Goal: Obtain resource: Download file/media

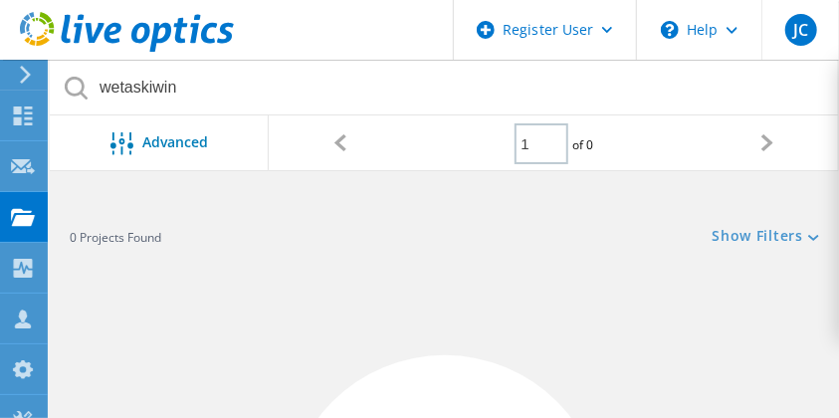
click at [762, 234] on link "Show Filters" at bounding box center [765, 237] width 106 height 17
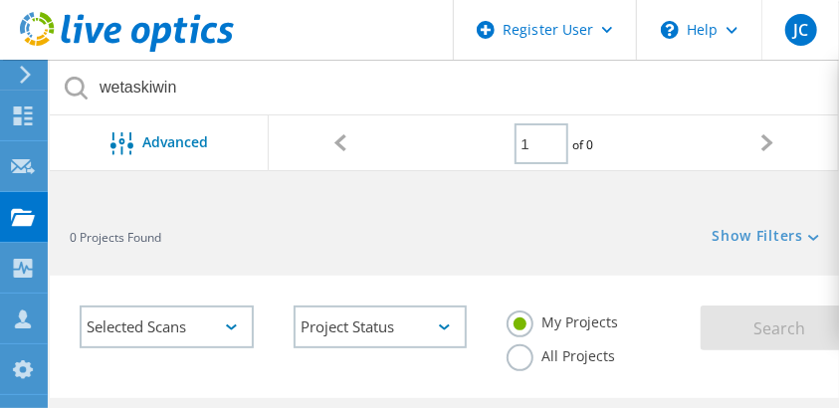
click at [538, 354] on label "All Projects" at bounding box center [560, 353] width 108 height 19
click at [0, 0] on input "All Projects" at bounding box center [0, 0] width 0 height 0
click at [538, 354] on label "All Projects" at bounding box center [560, 353] width 108 height 19
click at [0, 0] on input "All Projects" at bounding box center [0, 0] width 0 height 0
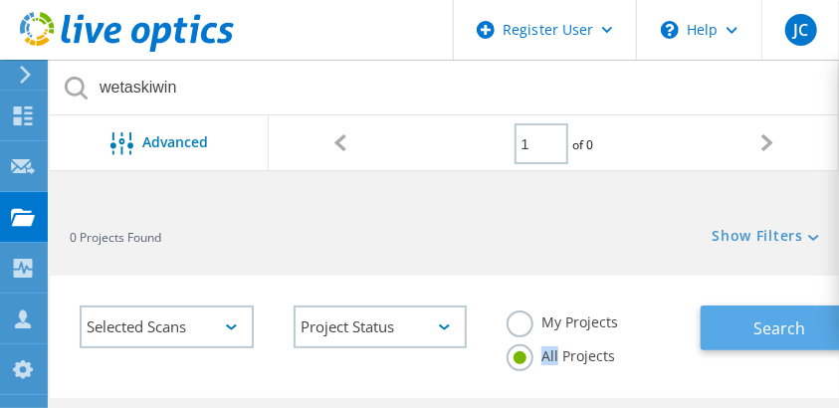
click at [750, 339] on button "Search" at bounding box center [775, 327] width 150 height 45
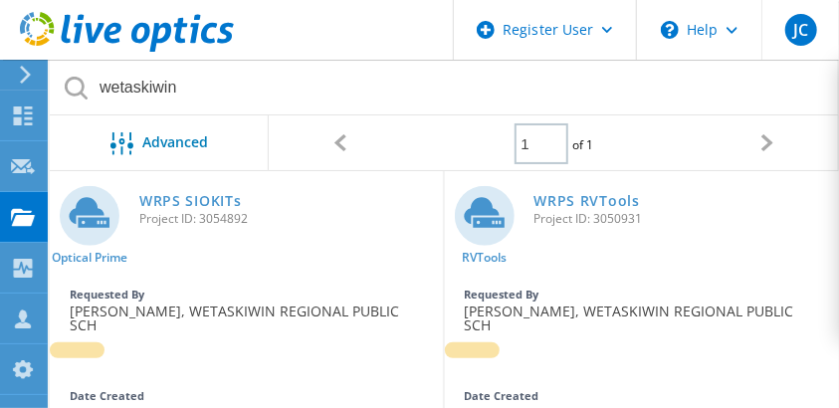
scroll to position [229, 0]
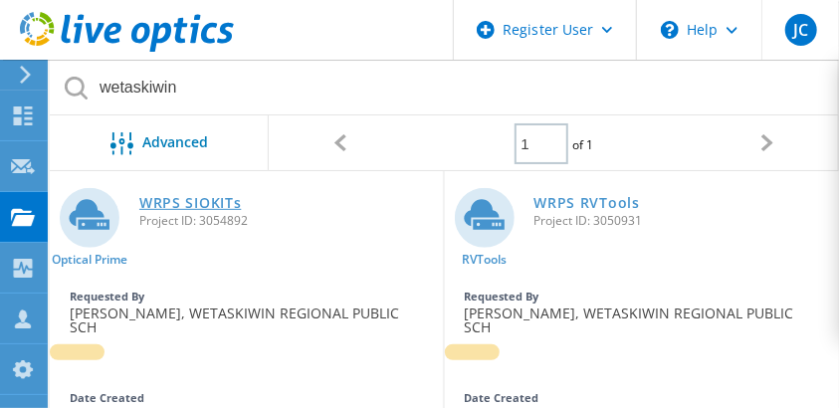
click at [195, 196] on link "WRPS SIOKITs" at bounding box center [189, 203] width 101 height 14
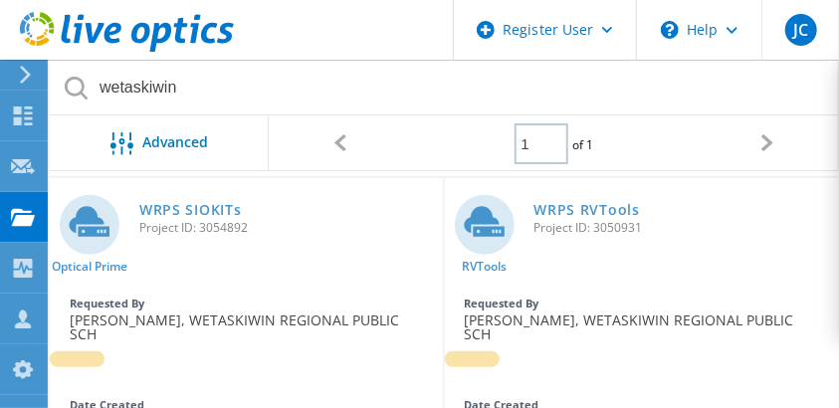
scroll to position [221, 0]
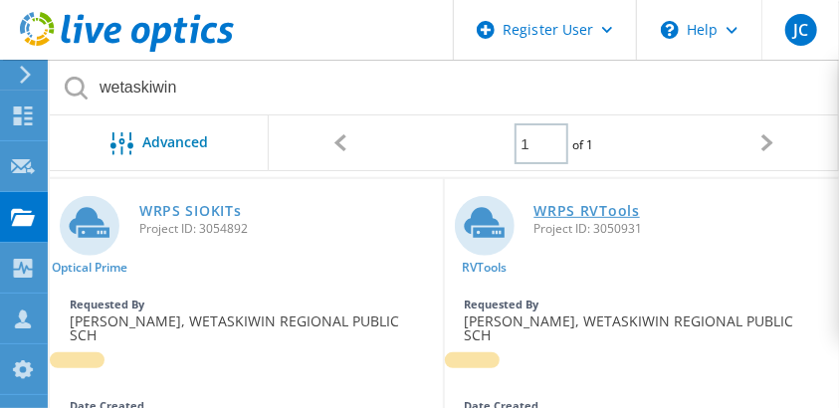
click at [550, 210] on link "WRPS RVTools" at bounding box center [586, 211] width 105 height 14
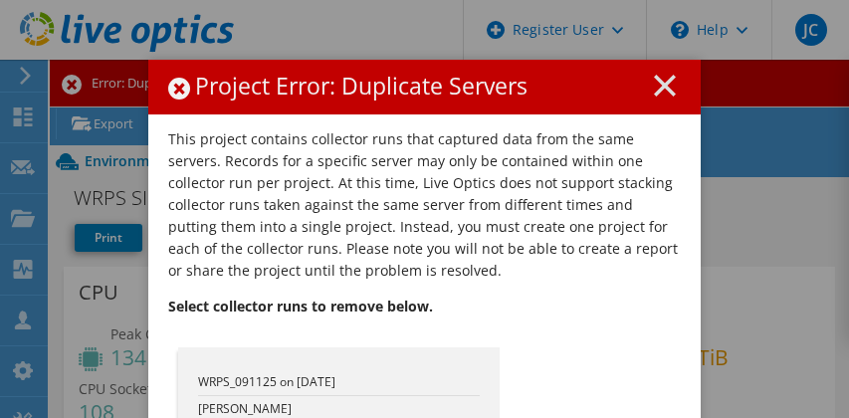
select select "USD"
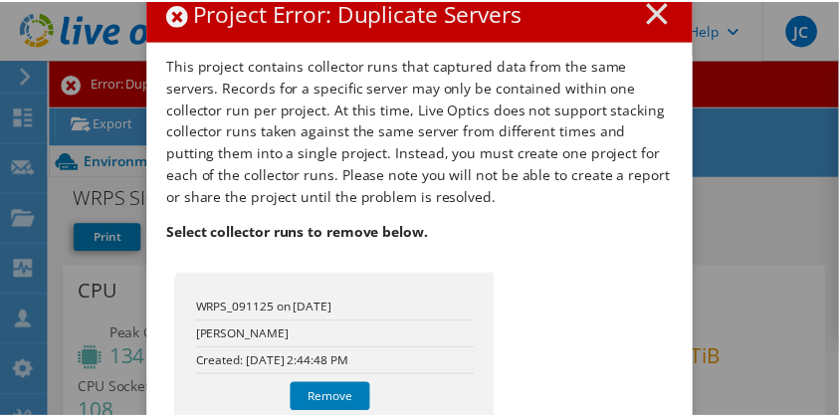
scroll to position [74, 0]
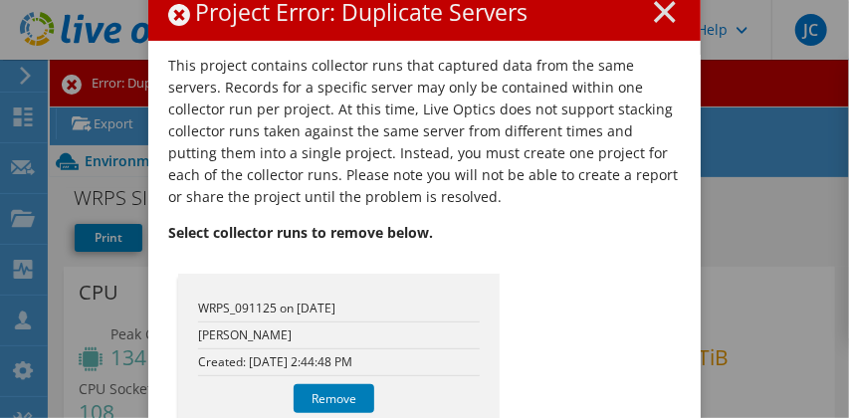
click at [666, 19] on line at bounding box center [665, 12] width 20 height 20
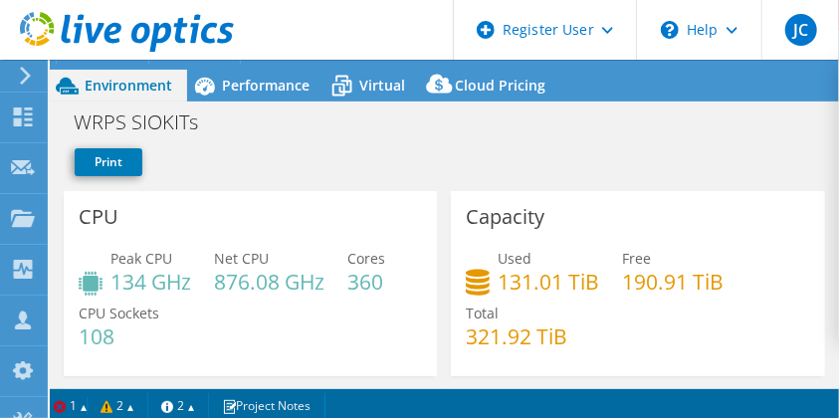
scroll to position [80, 0]
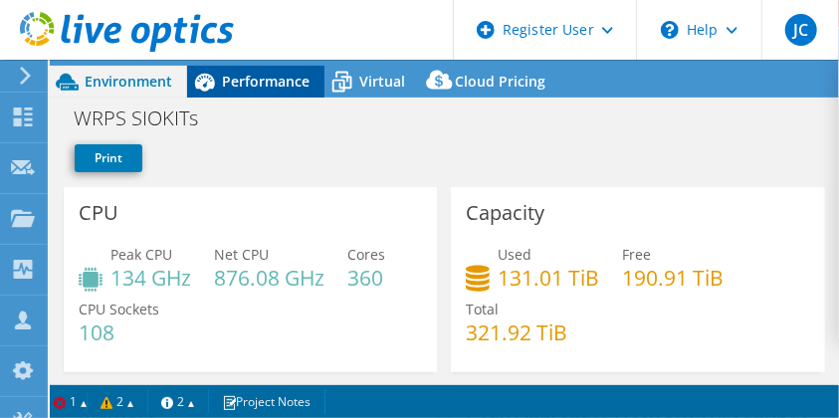
click at [275, 88] on span "Performance" at bounding box center [266, 81] width 88 height 19
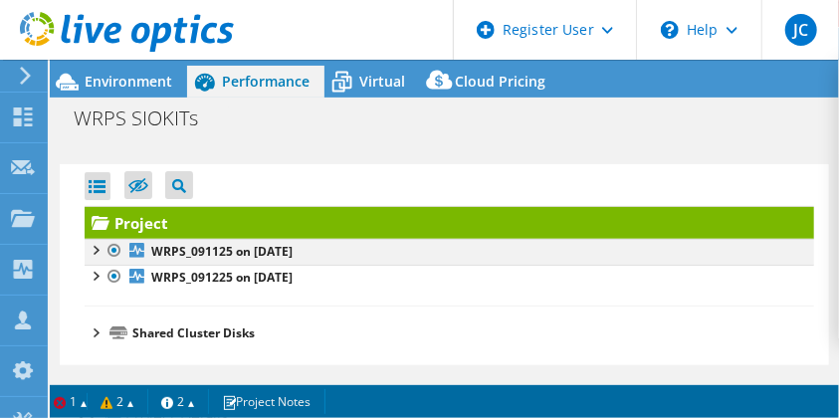
click at [115, 246] on div at bounding box center [114, 251] width 20 height 24
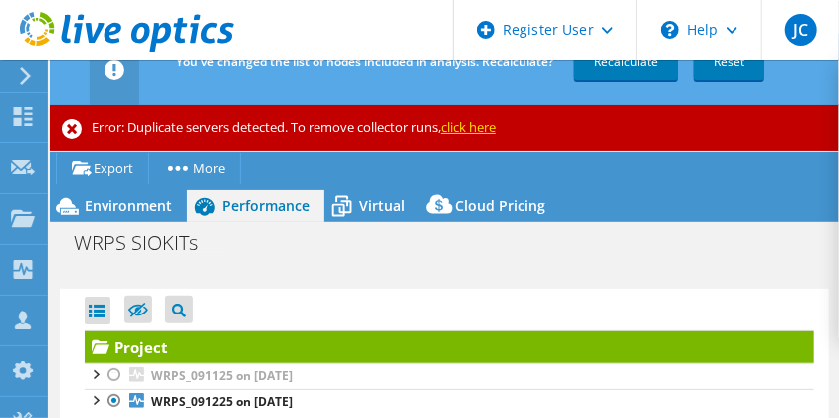
scroll to position [0, 0]
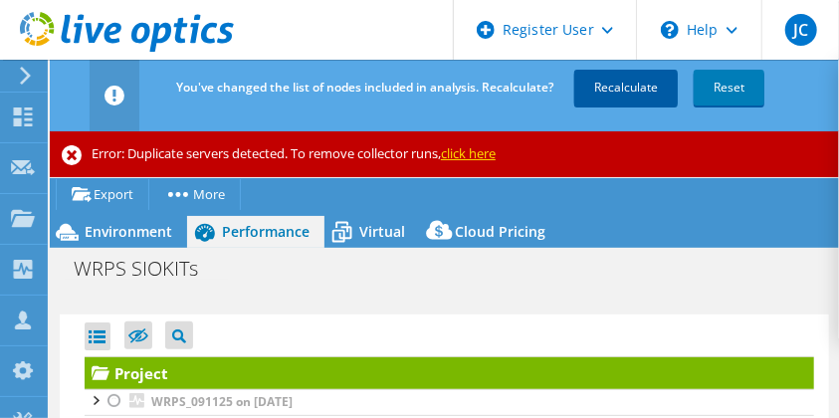
click at [641, 87] on link "Recalculate" at bounding box center [625, 88] width 103 height 36
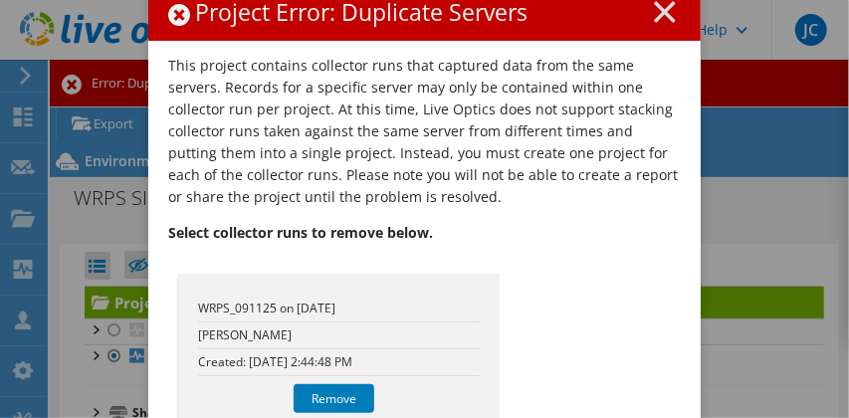
click at [663, 7] on line at bounding box center [665, 12] width 20 height 20
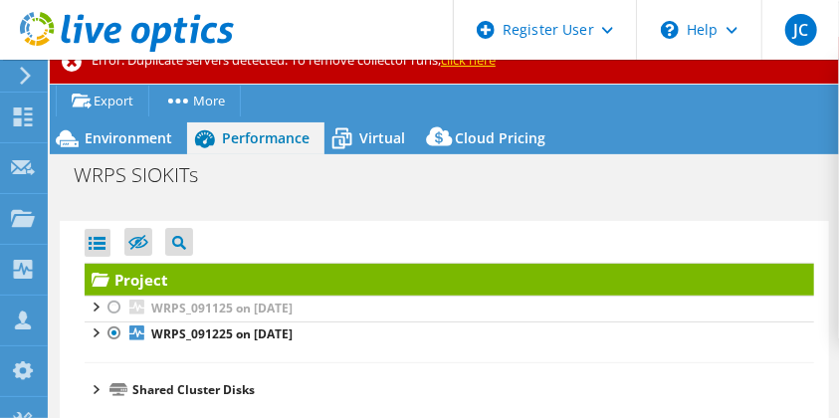
scroll to position [22, 0]
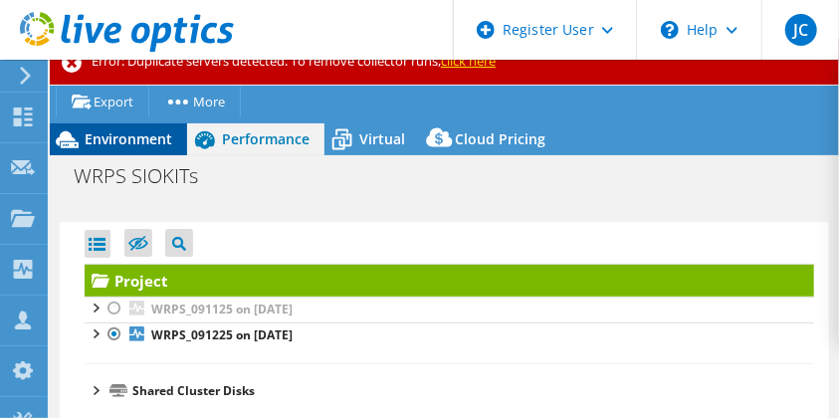
click at [153, 130] on span "Environment" at bounding box center [129, 138] width 88 height 19
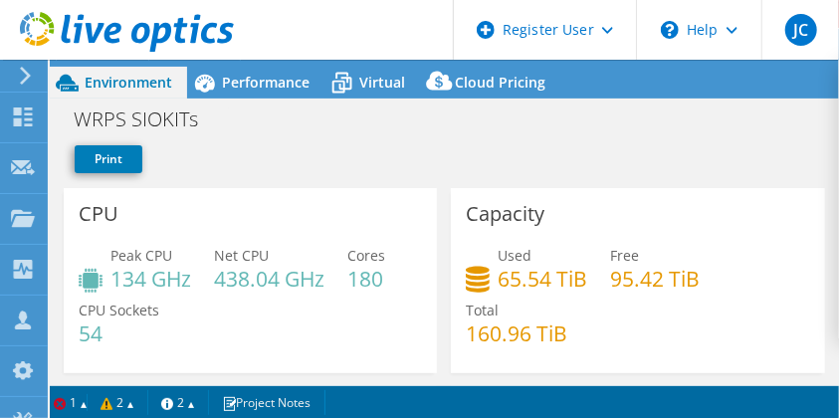
scroll to position [80, 0]
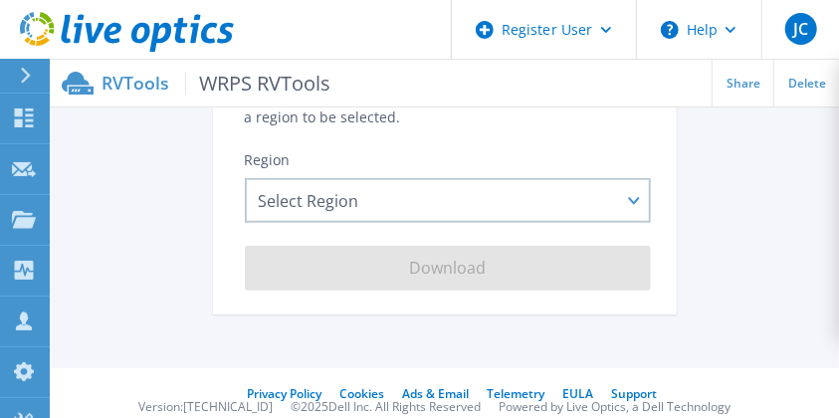
scroll to position [554, 0]
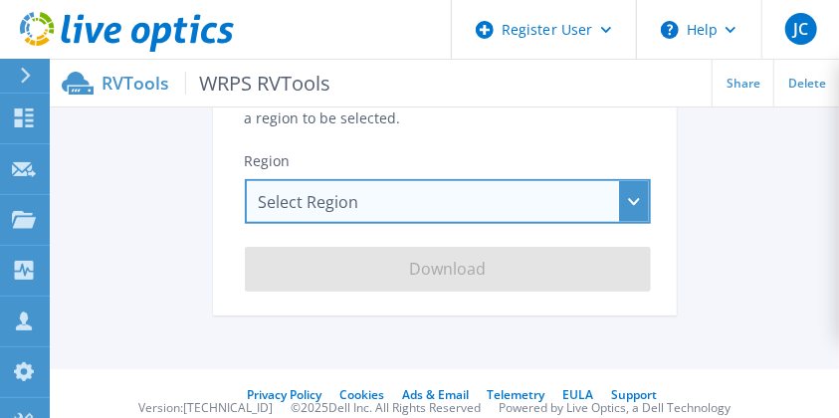
click at [277, 205] on div "Select Region [GEOGRAPHIC_DATA] ([GEOGRAPHIC_DATA]) [GEOGRAPHIC_DATA] ([GEOGRAP…" at bounding box center [448, 201] width 406 height 45
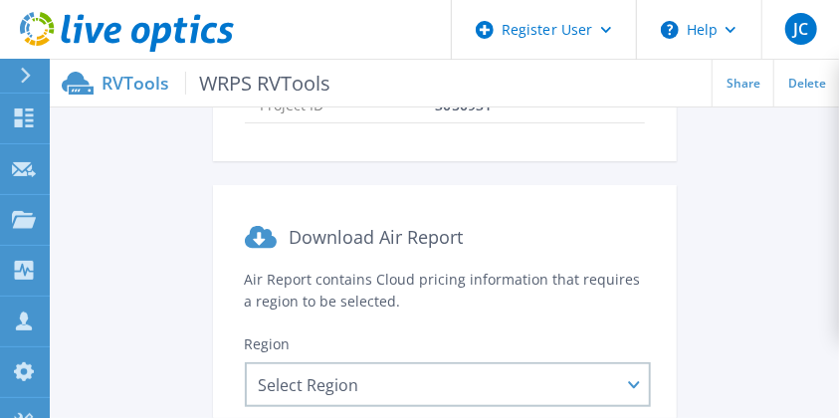
scroll to position [372, 0]
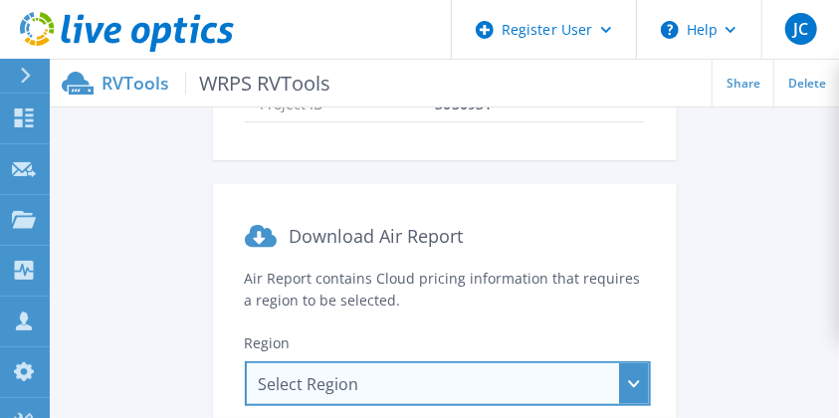
click at [341, 396] on div "Select Region [GEOGRAPHIC_DATA] ([GEOGRAPHIC_DATA]) [GEOGRAPHIC_DATA] ([GEOGRAP…" at bounding box center [448, 383] width 406 height 45
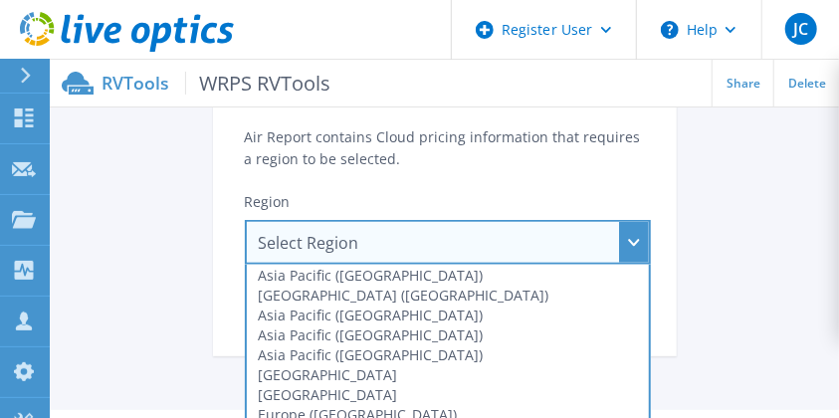
scroll to position [514, 0]
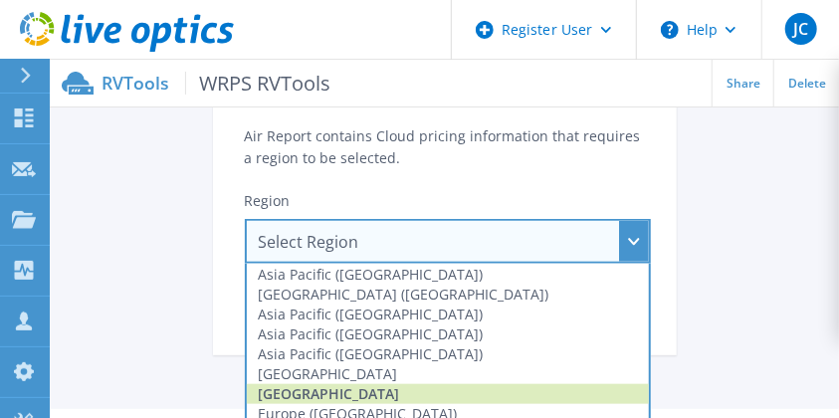
click at [291, 389] on div "[GEOGRAPHIC_DATA]" at bounding box center [448, 394] width 402 height 20
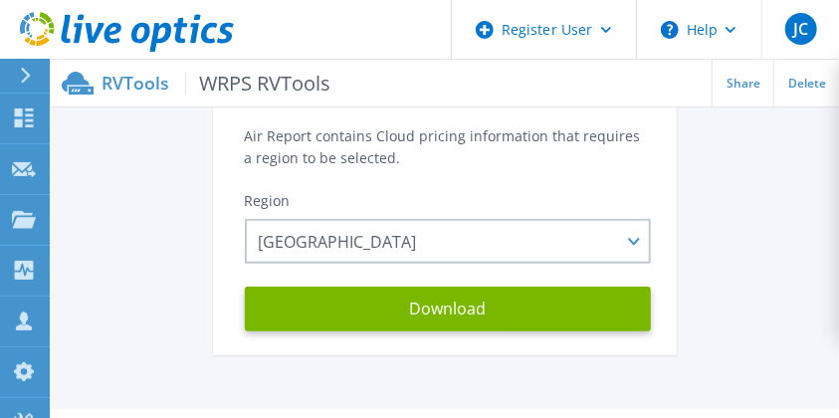
click at [213, 329] on section "Download Air Report Air Report contains Cloud pricing information that requires…" at bounding box center [445, 198] width 464 height 313
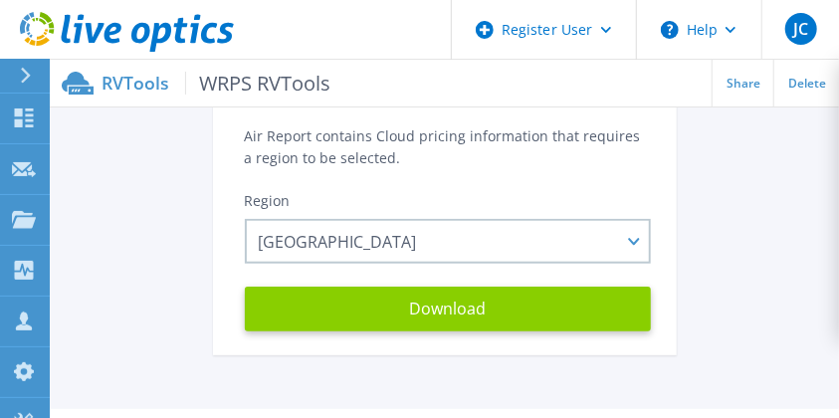
click at [313, 289] on button "Download" at bounding box center [448, 309] width 406 height 45
